Goal: Task Accomplishment & Management: Use online tool/utility

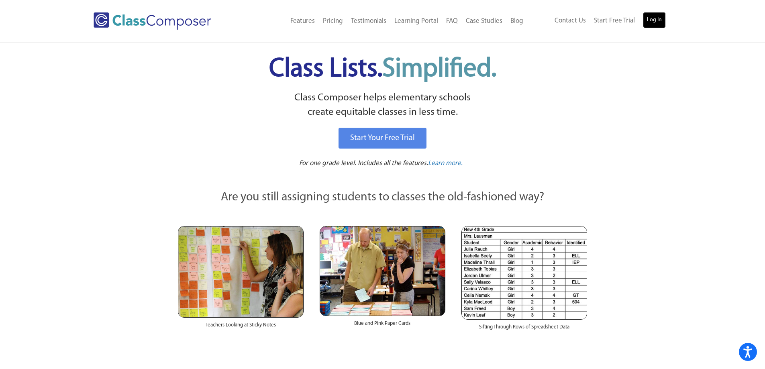
click at [650, 24] on link "Log In" at bounding box center [654, 20] width 23 height 16
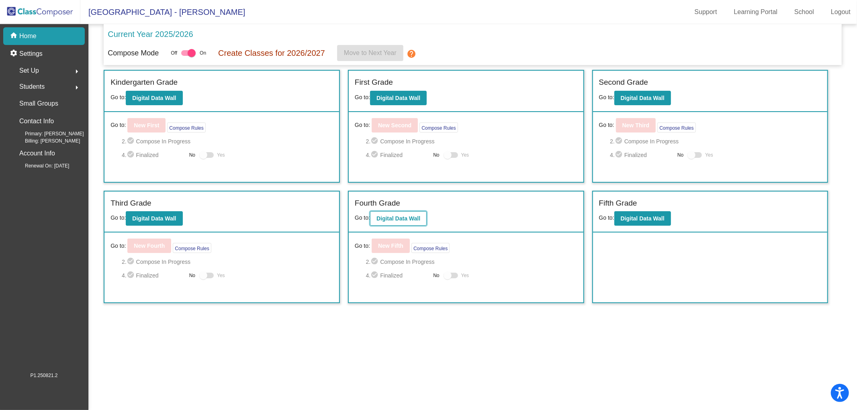
click at [385, 220] on b "Digital Data Wall" at bounding box center [399, 218] width 44 height 6
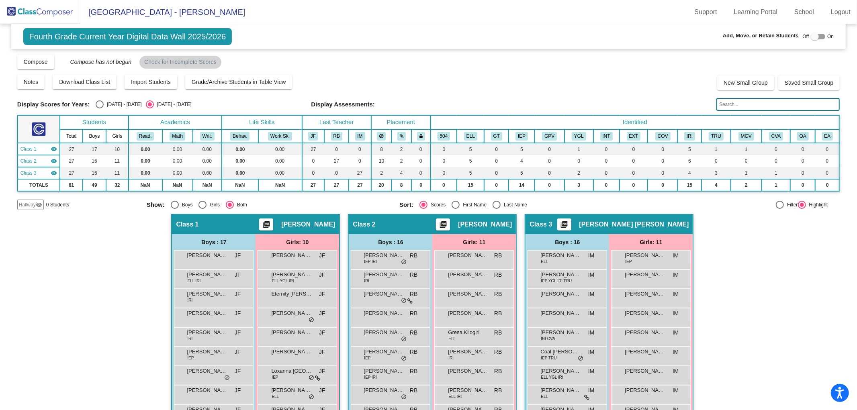
click at [46, 15] on img at bounding box center [40, 12] width 80 height 24
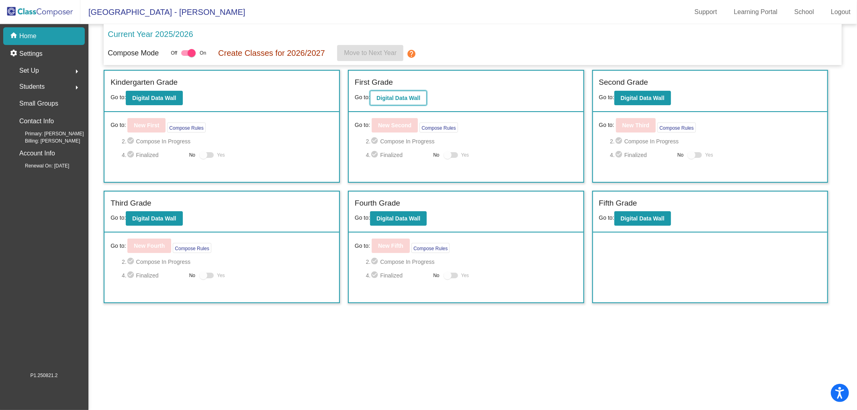
click at [391, 96] on b "Digital Data Wall" at bounding box center [399, 98] width 44 height 6
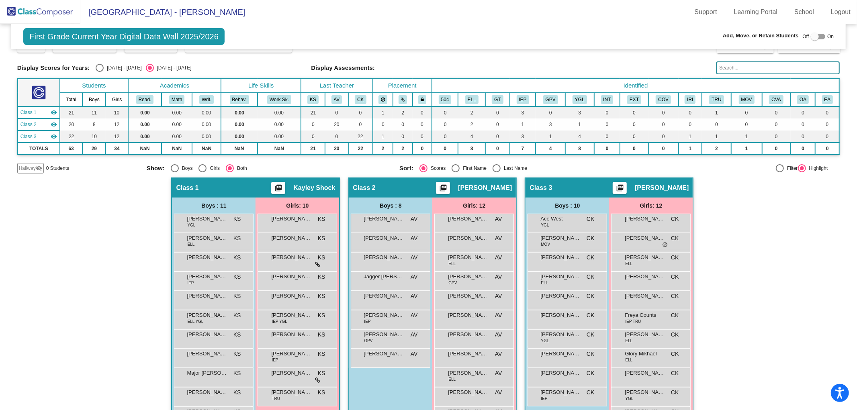
scroll to position [82, 0]
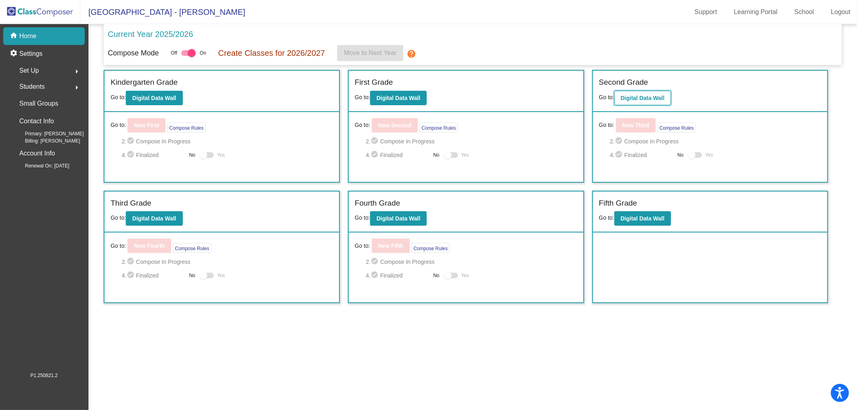
click at [650, 92] on button "Digital Data Wall" at bounding box center [642, 98] width 57 height 14
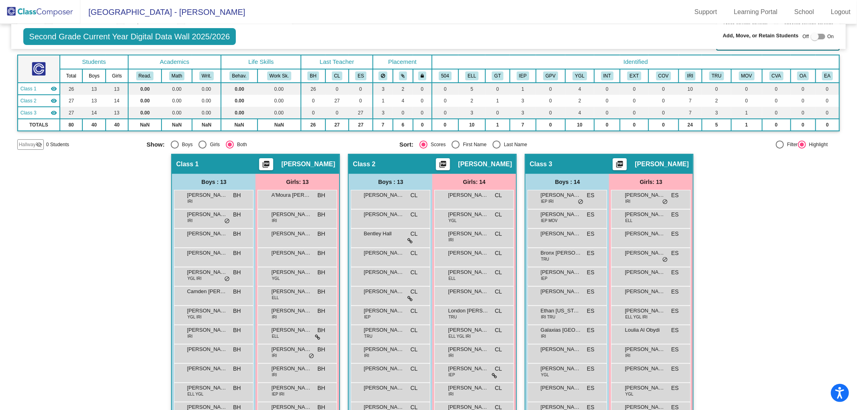
scroll to position [45, 0]
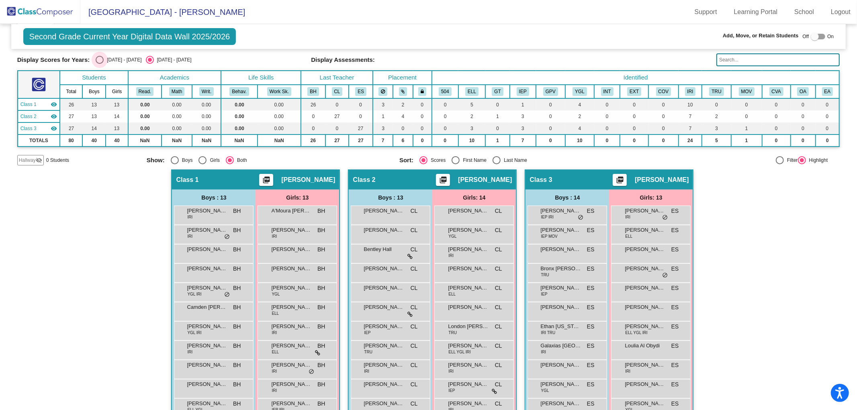
click at [106, 59] on div "[DATE] - [DATE]" at bounding box center [123, 59] width 38 height 7
click at [100, 64] on input "[DATE] - [DATE]" at bounding box center [99, 64] width 0 height 0
radio input "true"
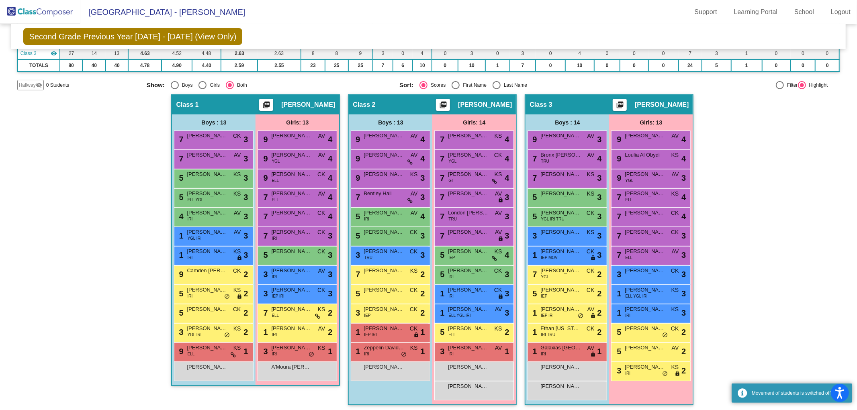
scroll to position [104, 0]
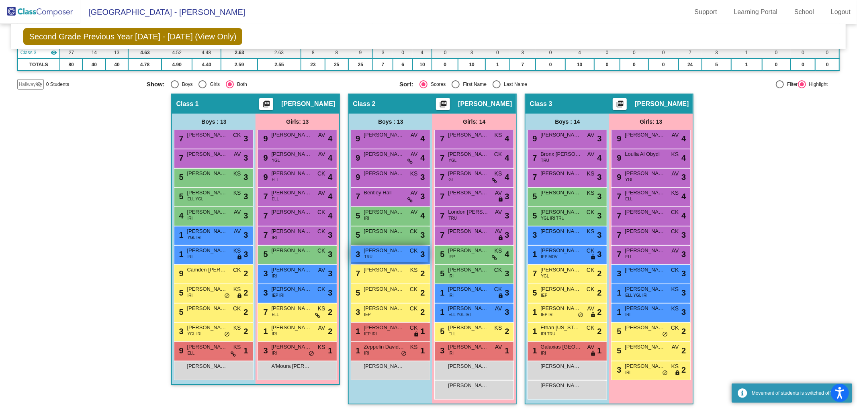
click at [378, 254] on div "3 [PERSON_NAME] TRU CK lock do_not_disturb_alt 3" at bounding box center [389, 254] width 77 height 16
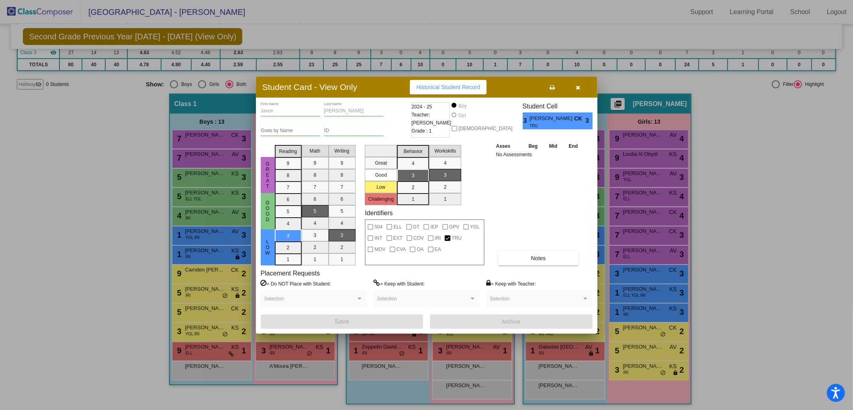
click at [576, 87] on icon "button" at bounding box center [578, 88] width 4 height 6
